Goal: Task Accomplishment & Management: Use online tool/utility

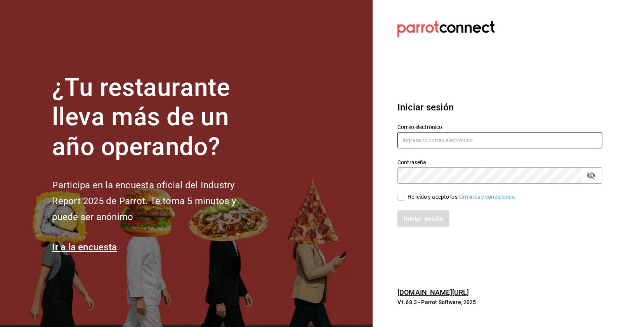
type input "mouse96@live.com.mx"
click at [407, 197] on span "He leído y acepto los Términos y condiciones." at bounding box center [460, 197] width 112 height 8
click at [404, 197] on input "He leído y acepto los Términos y condiciones." at bounding box center [400, 197] width 7 height 7
checkbox input "true"
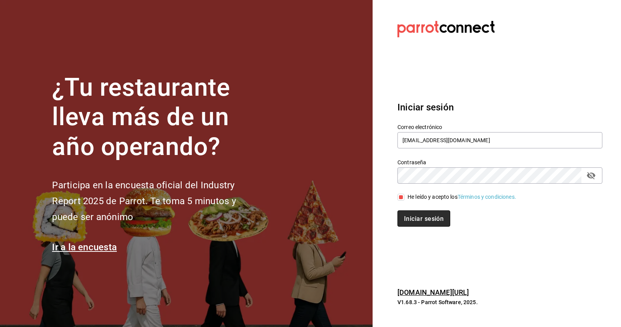
click at [410, 214] on button "Iniciar sesión" at bounding box center [423, 219] width 53 height 16
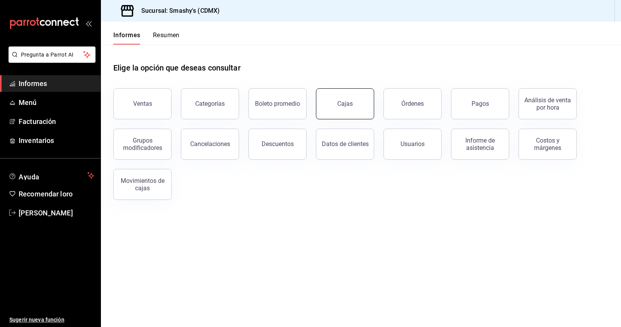
click at [349, 108] on button "Cajas" at bounding box center [345, 103] width 58 height 31
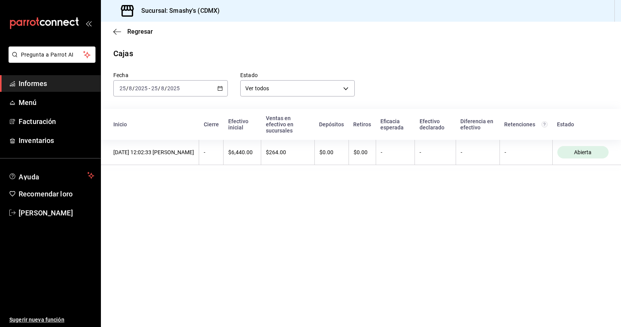
click at [223, 90] on div "[DATE] [DATE] - [DATE] [DATE]" at bounding box center [170, 88] width 114 height 16
click at [147, 198] on font "Rango de fechas" at bounding box center [140, 199] width 41 height 6
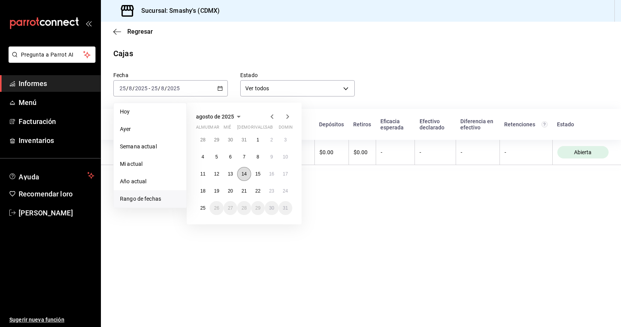
click at [245, 173] on font "14" at bounding box center [243, 173] width 5 height 5
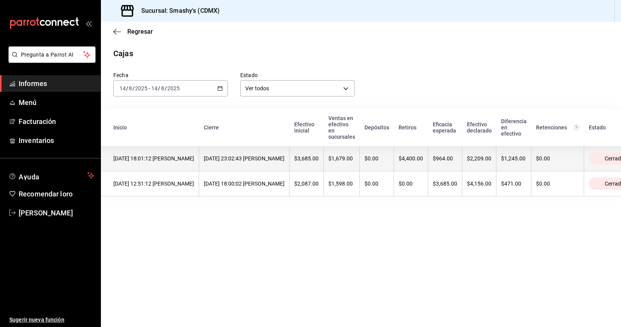
click at [394, 167] on th "$0.00" at bounding box center [377, 158] width 34 height 25
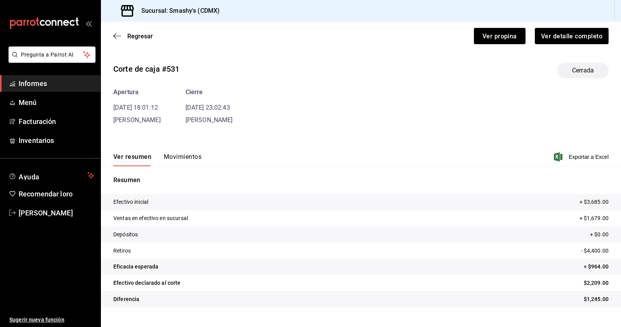
click at [188, 167] on div "Resumen Efectivo inicial + $3,685.00 Ventas en efectivo en sucursal + $1,679.00…" at bounding box center [361, 241] width 520 height 150
click at [192, 158] on font "Movimientos" at bounding box center [183, 156] width 38 height 7
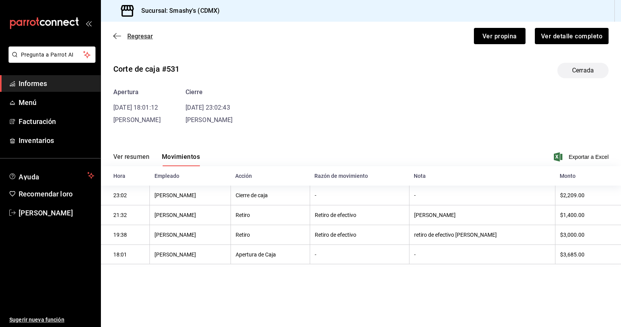
click at [129, 38] on font "Regresar" at bounding box center [140, 36] width 26 height 7
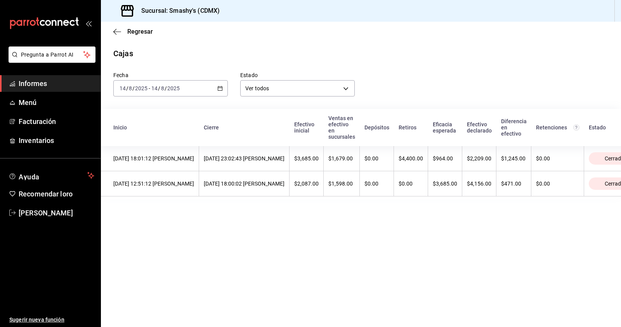
click at [226, 96] on div "[DATE] [DATE] - [DATE] [DATE]" at bounding box center [170, 88] width 114 height 16
click at [151, 198] on font "Rango de fechas" at bounding box center [140, 199] width 41 height 6
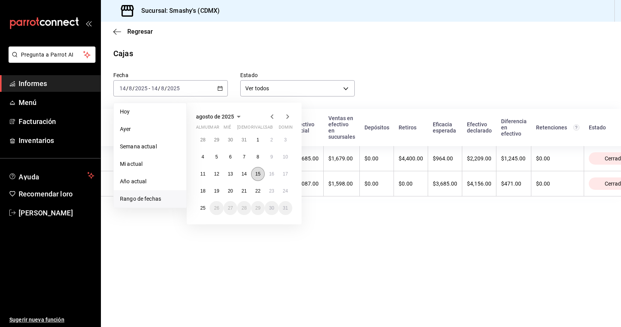
click at [260, 178] on button "15" at bounding box center [258, 174] width 14 height 14
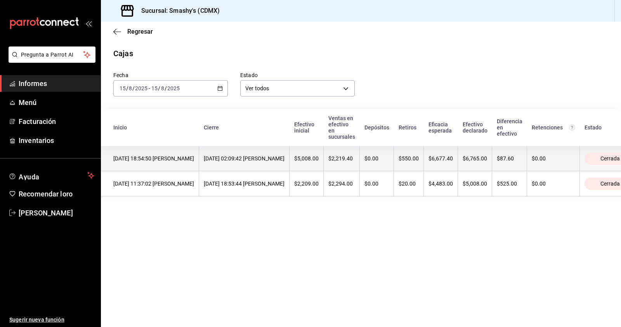
click at [394, 169] on th "$0.00" at bounding box center [377, 158] width 34 height 25
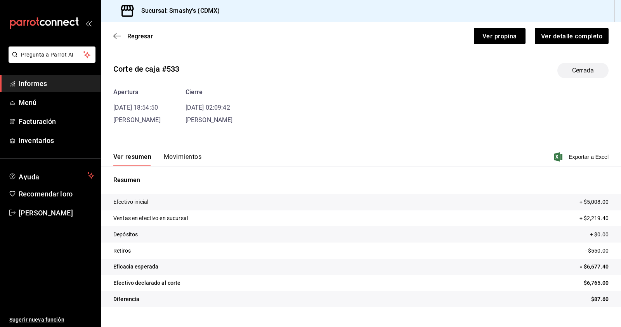
click at [187, 158] on font "Movimientos" at bounding box center [183, 156] width 38 height 7
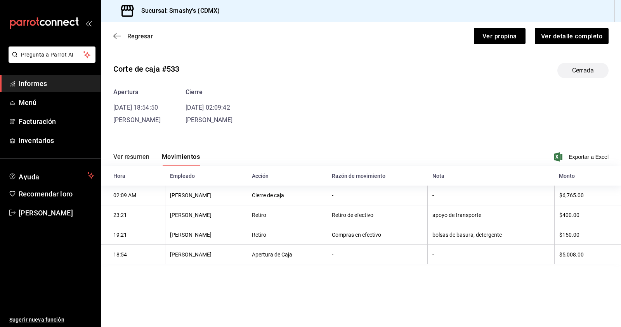
click at [116, 39] on icon "button" at bounding box center [117, 36] width 8 height 7
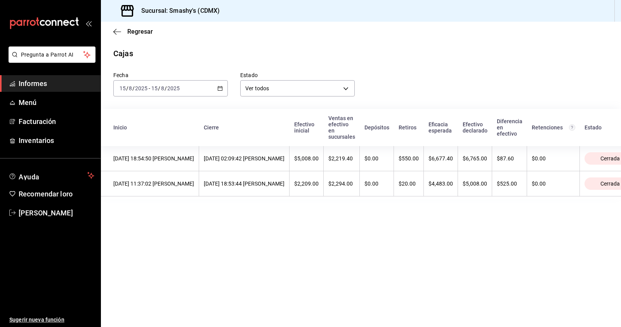
click at [221, 89] on icon "button" at bounding box center [219, 88] width 5 height 5
click at [157, 198] on font "Rango de fechas" at bounding box center [140, 199] width 41 height 6
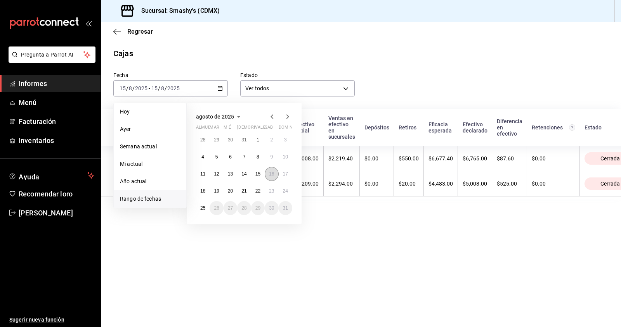
click at [270, 176] on font "16" at bounding box center [271, 173] width 5 height 5
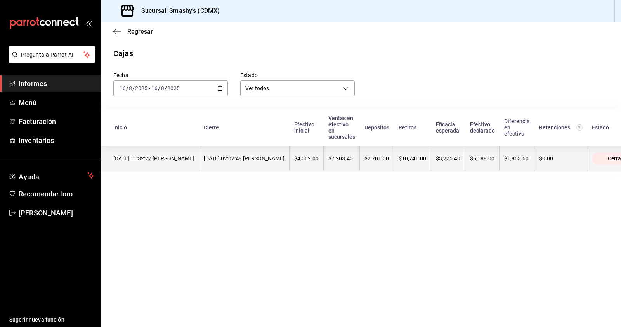
click at [284, 157] on font "[DATE] 02:02:49 [PERSON_NAME]" at bounding box center [244, 159] width 81 height 6
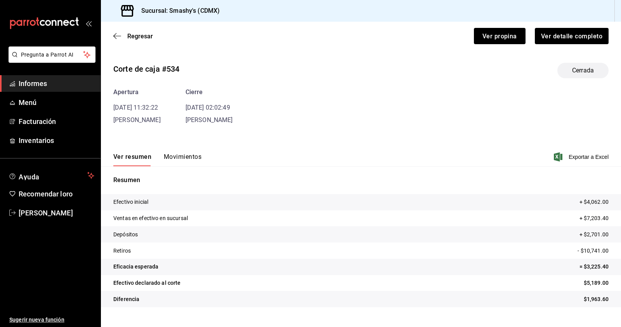
click at [189, 127] on div "Corte de caja #534 Cerrada Apertura [DATE] 11:32:22 [PERSON_NAME] [DATE] 02:02:…" at bounding box center [361, 187] width 520 height 260
click at [183, 158] on font "Movimientos" at bounding box center [183, 156] width 38 height 7
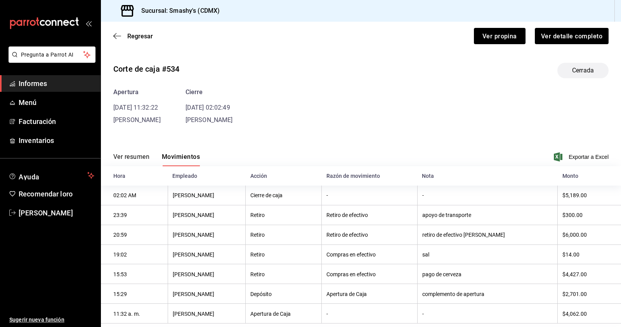
click at [432, 136] on div "Corte de caja #534 Cerrada Apertura [DATE] 11:32:22 [PERSON_NAME] [DATE] 02:02:…" at bounding box center [361, 190] width 520 height 267
click at [416, 94] on div "Apertura [DATE] 11:32:22 [PERSON_NAME] [DATE] 02:02:49 [PERSON_NAME]" at bounding box center [360, 106] width 495 height 37
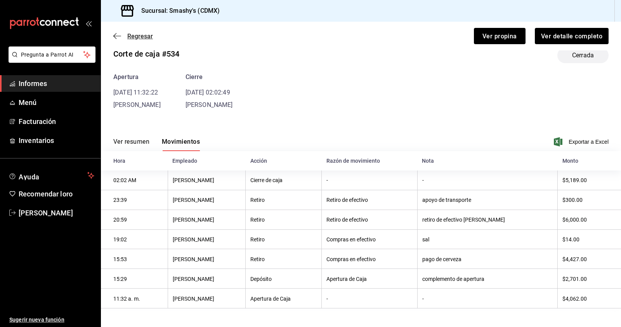
click at [125, 39] on span "Regresar" at bounding box center [133, 36] width 40 height 7
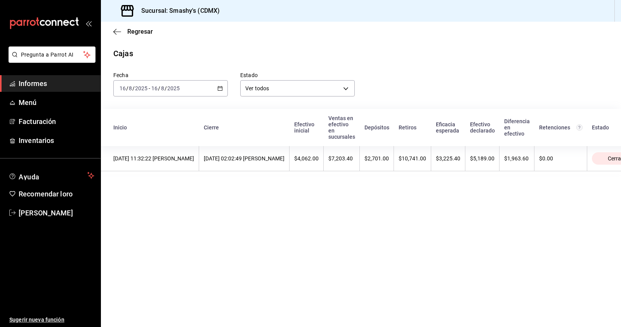
scroll to position [0, 67]
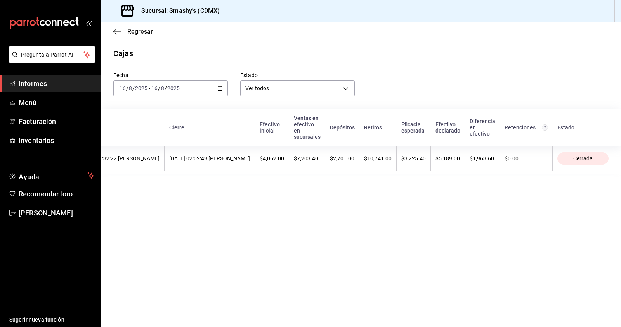
click at [220, 88] on icon "button" at bounding box center [219, 88] width 5 height 5
click at [267, 274] on main "Regresar Cajas Fecha [DATE] [DATE] - [DATE] [DATE] Estado Ver todos ALL Inicio …" at bounding box center [361, 175] width 520 height 306
click at [225, 90] on div "[DATE] [DATE] - [DATE] [DATE]" at bounding box center [170, 88] width 114 height 16
click at [159, 199] on font "Rango de fechas" at bounding box center [140, 199] width 41 height 6
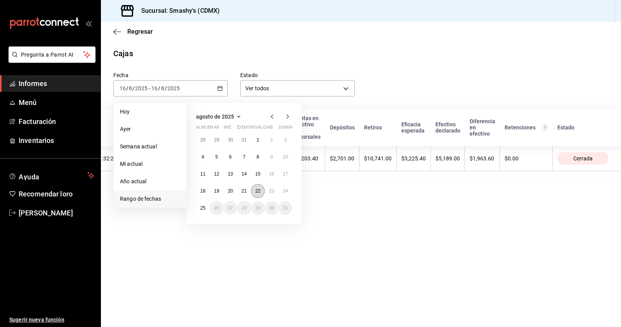
click at [256, 191] on font "22" at bounding box center [257, 190] width 5 height 5
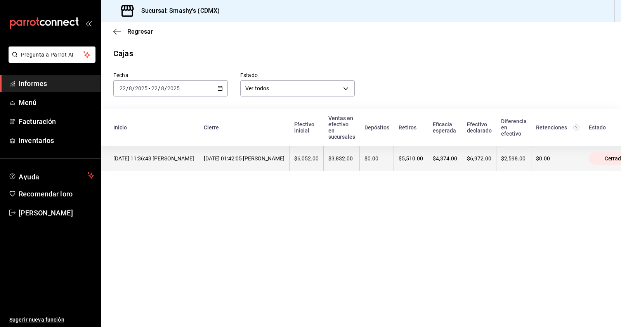
click at [318, 159] on font "$6,052.00" at bounding box center [306, 159] width 24 height 6
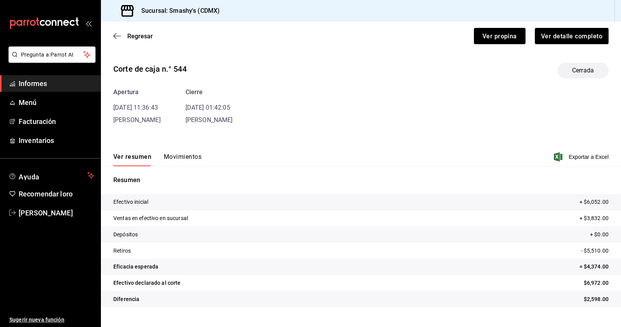
click at [192, 155] on font "Movimientos" at bounding box center [183, 156] width 38 height 7
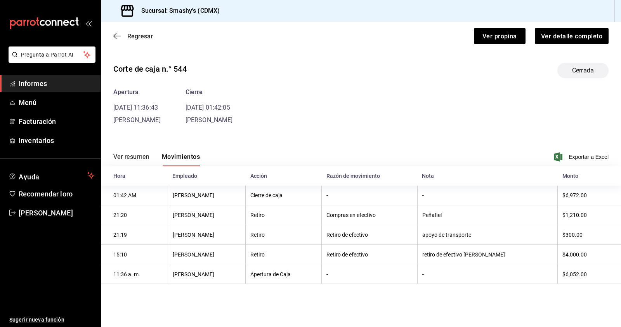
click at [117, 37] on icon "button" at bounding box center [117, 36] width 8 height 7
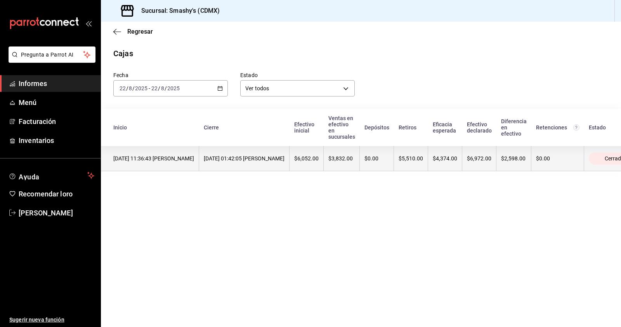
click at [428, 166] on th "$5,510.00" at bounding box center [411, 158] width 34 height 25
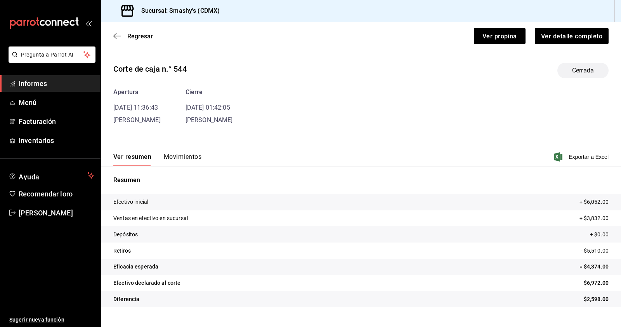
click at [173, 159] on font "Movimientos" at bounding box center [183, 156] width 38 height 7
